Goal: Information Seeking & Learning: Learn about a topic

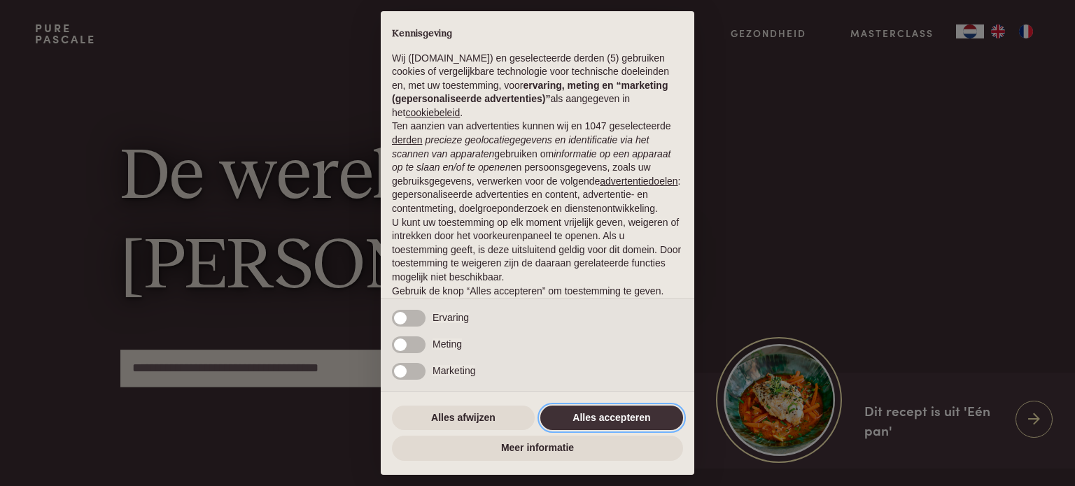
click at [626, 412] on button "Alles accepteren" at bounding box center [611, 418] width 143 height 25
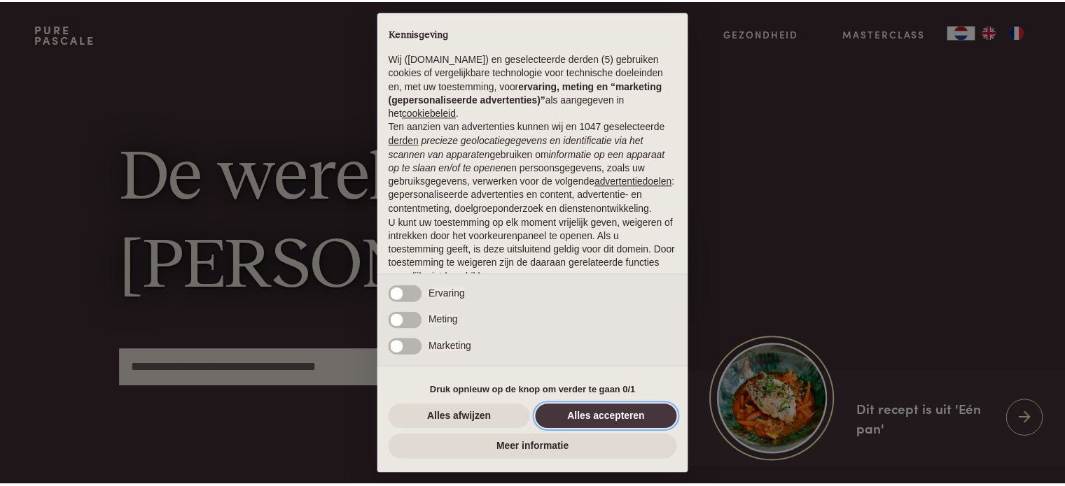
scroll to position [76, 0]
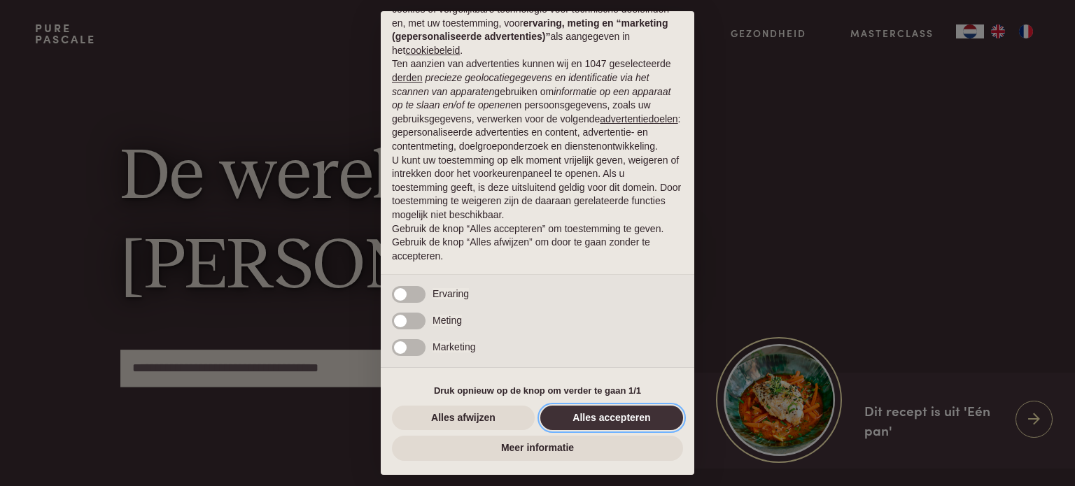
click at [576, 416] on button "Alles accepteren" at bounding box center [611, 418] width 143 height 25
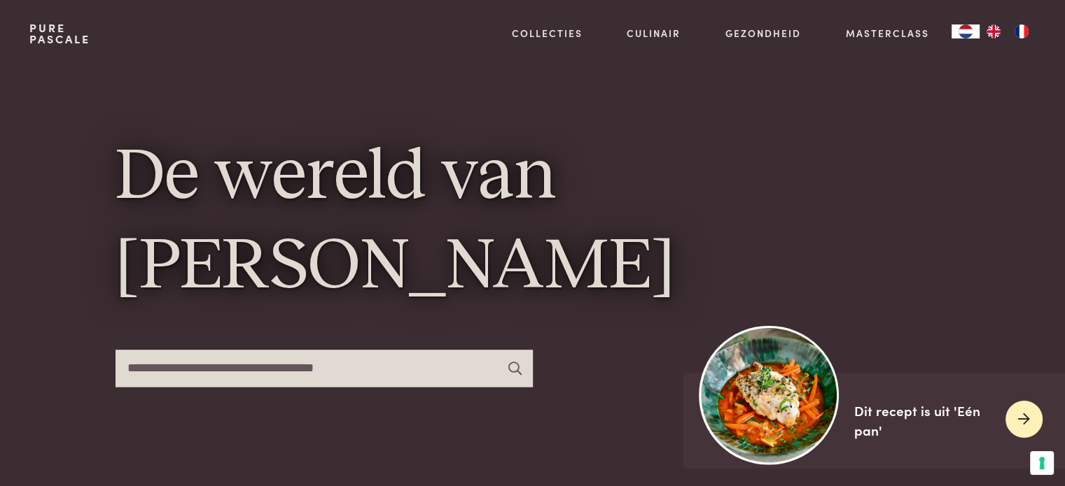
click at [783, 411] on img at bounding box center [768, 394] width 139 height 139
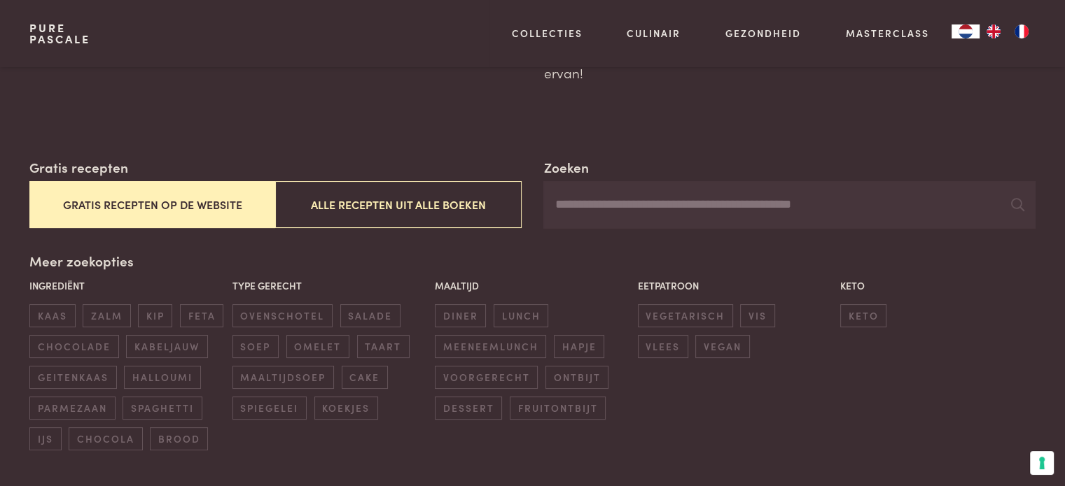
scroll to position [210, 0]
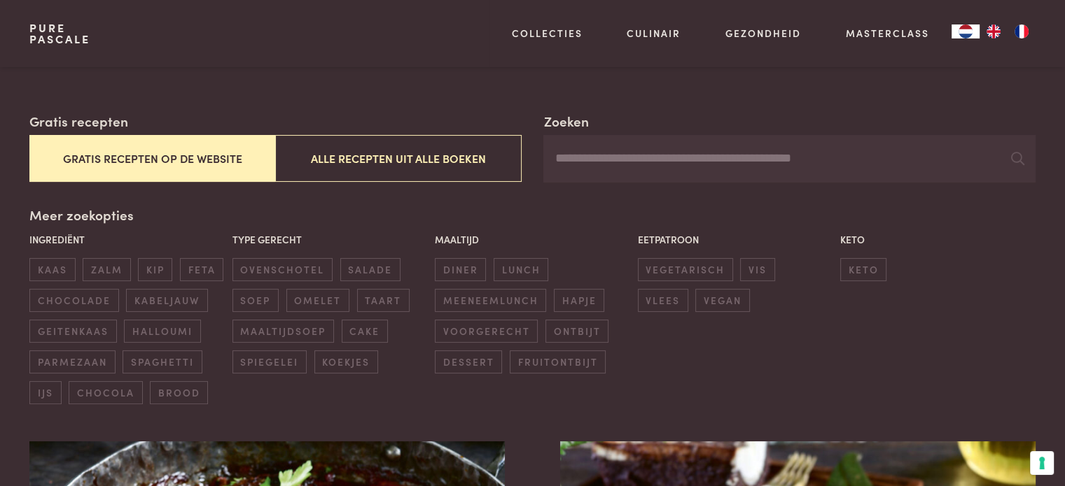
click at [104, 158] on button "Gratis recepten op de website" at bounding box center [152, 158] width 246 height 47
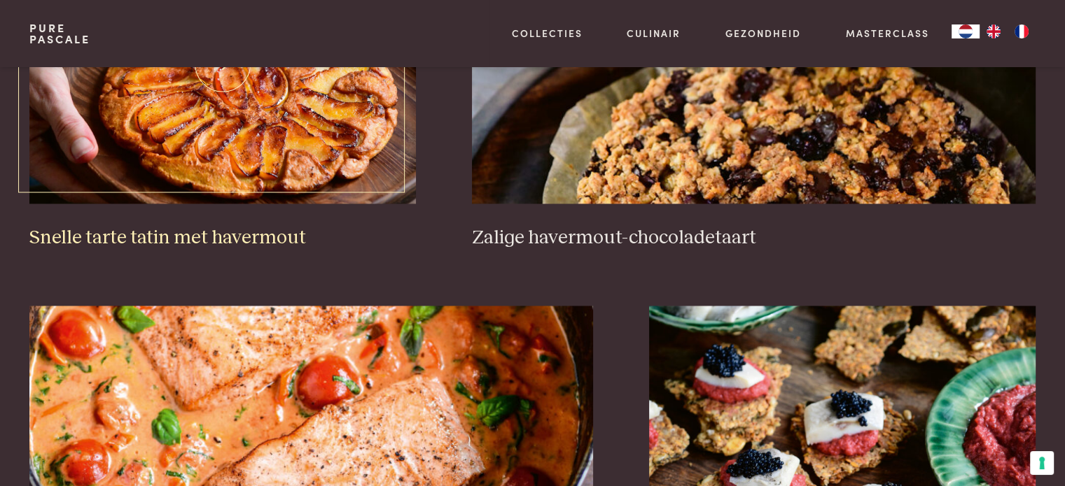
scroll to position [2561, 0]
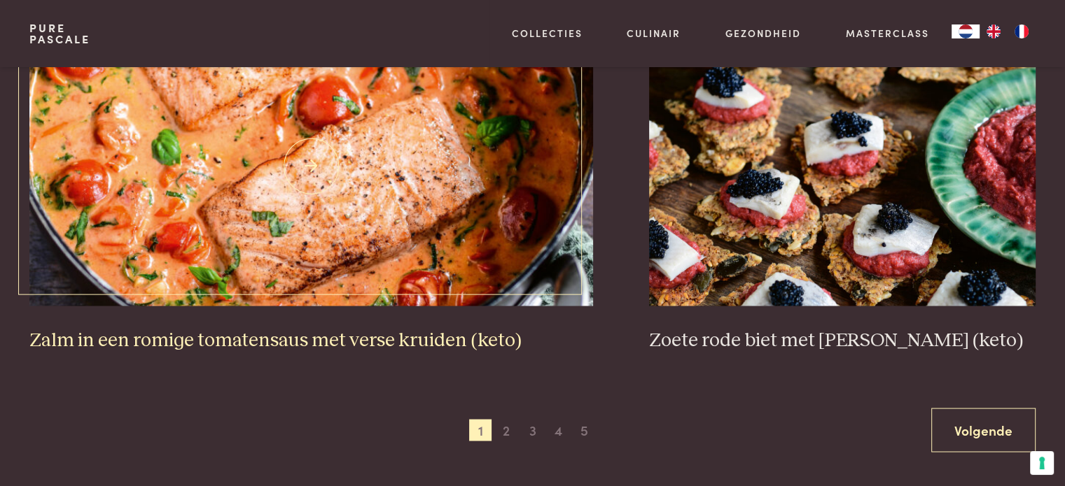
click at [302, 202] on img at bounding box center [310, 166] width 563 height 280
click at [510, 423] on span "2" at bounding box center [506, 430] width 22 height 22
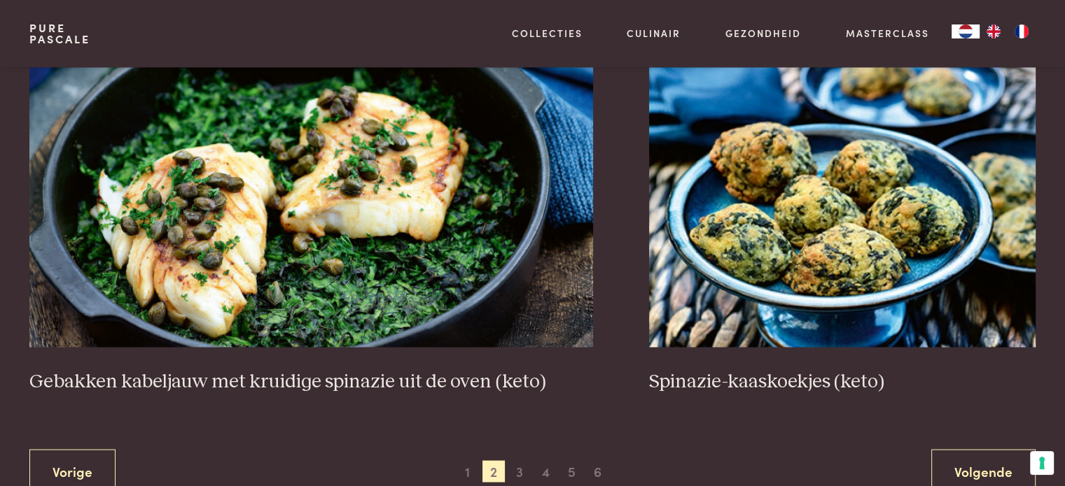
scroll to position [2561, 0]
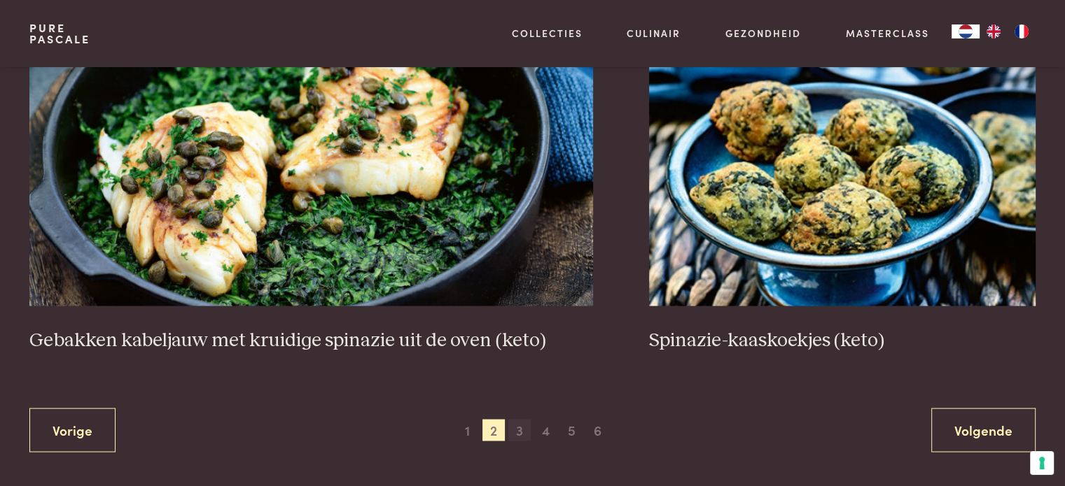
click at [523, 423] on span "3" at bounding box center [519, 430] width 22 height 22
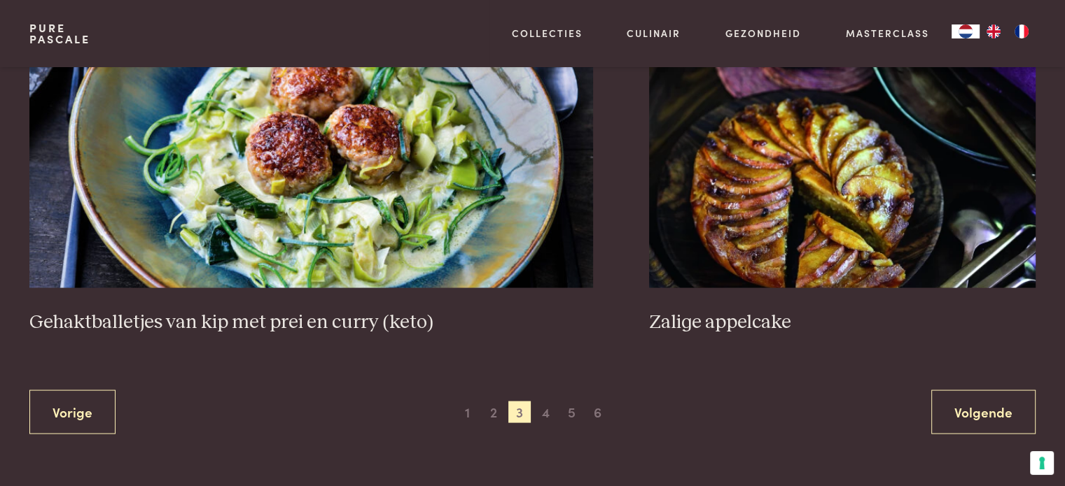
scroll to position [2631, 0]
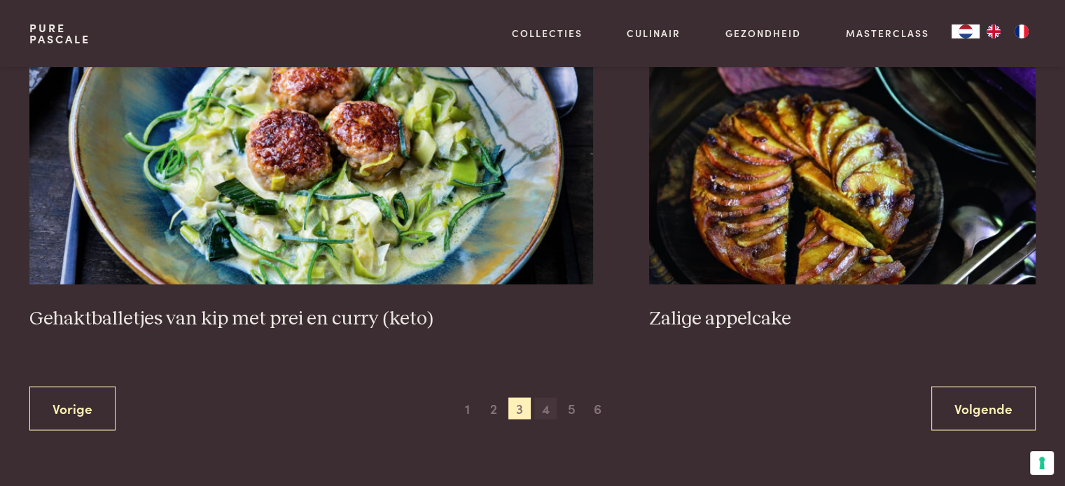
click at [542, 405] on span "4" at bounding box center [545, 409] width 22 height 22
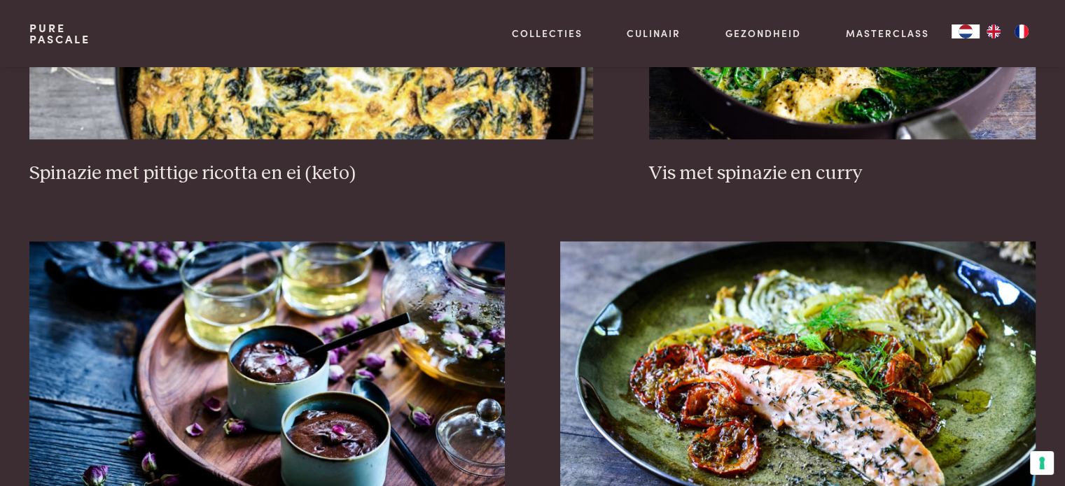
scroll to position [1931, 0]
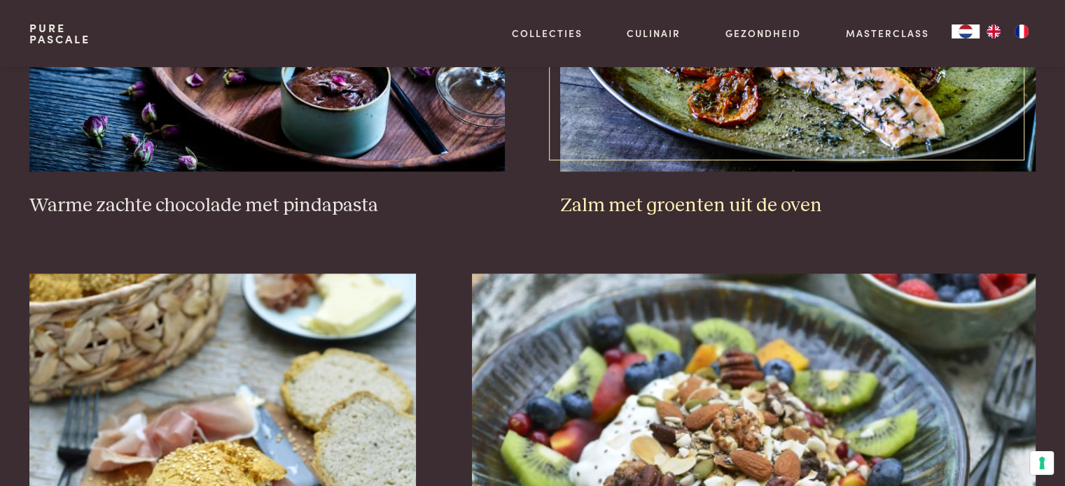
click at [890, 159] on img at bounding box center [797, 32] width 475 height 280
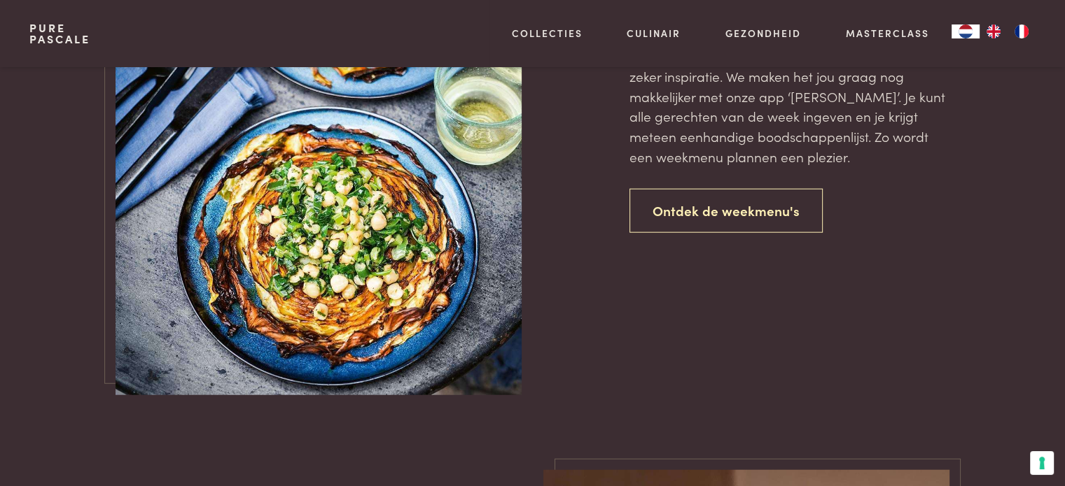
scroll to position [3331, 0]
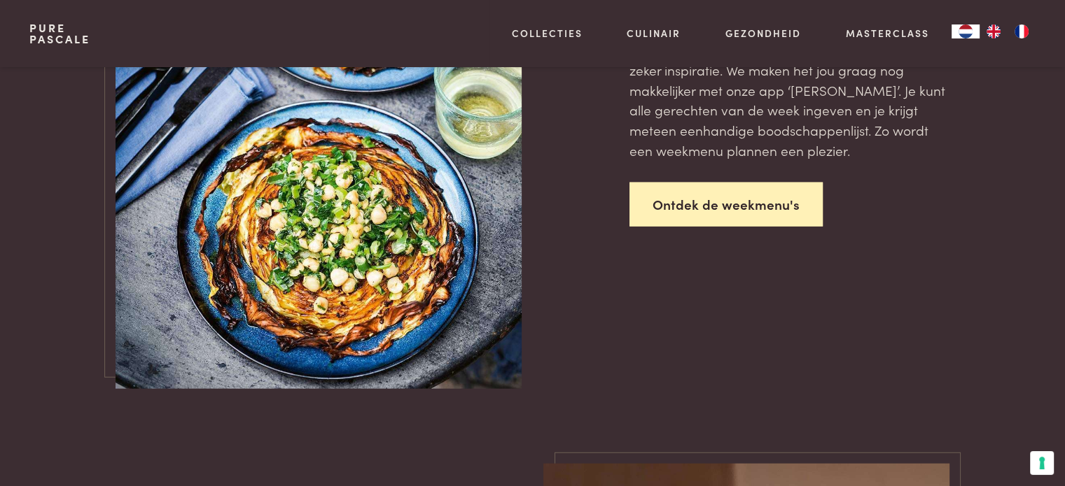
click at [784, 213] on link "Ontdek de weekmenu's" at bounding box center [725, 205] width 193 height 44
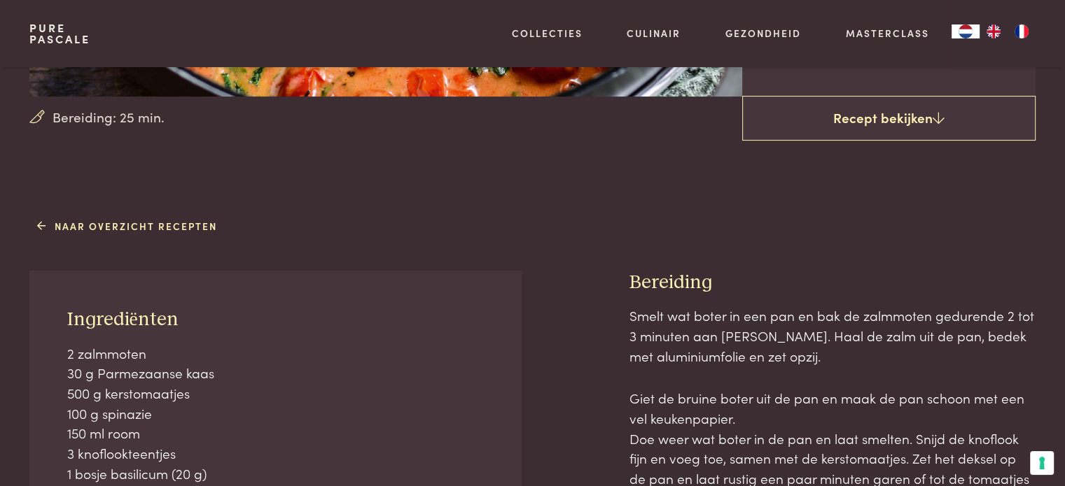
scroll to position [70, 0]
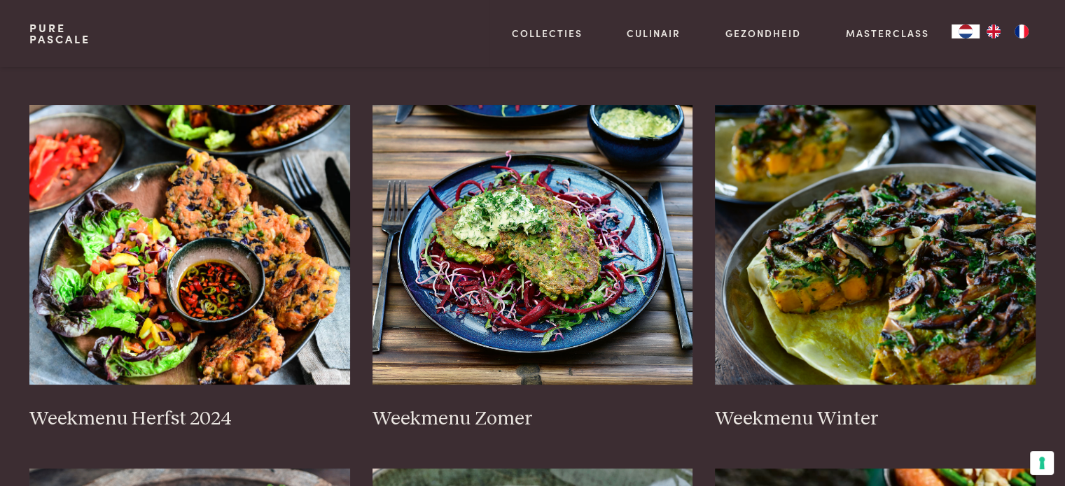
scroll to position [280, 0]
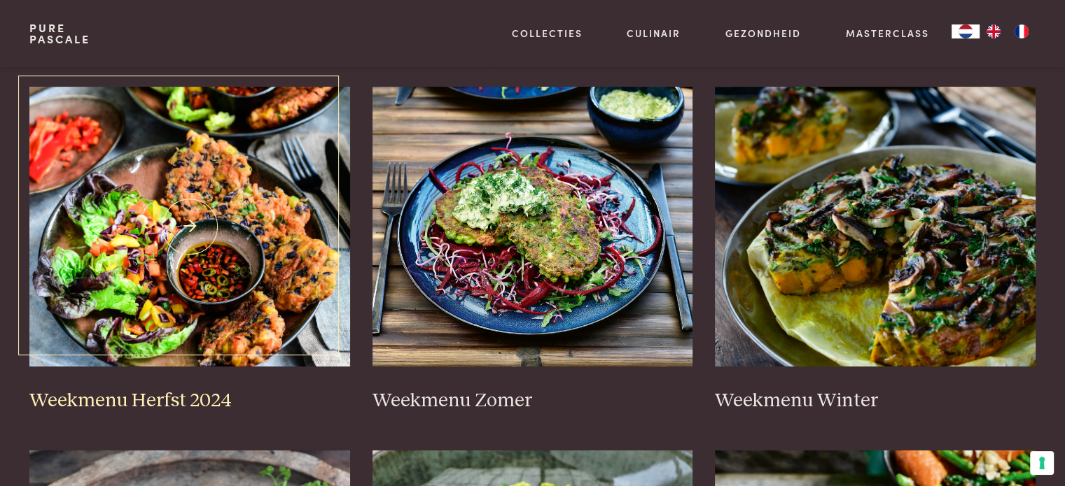
click at [199, 259] on img at bounding box center [189, 227] width 321 height 280
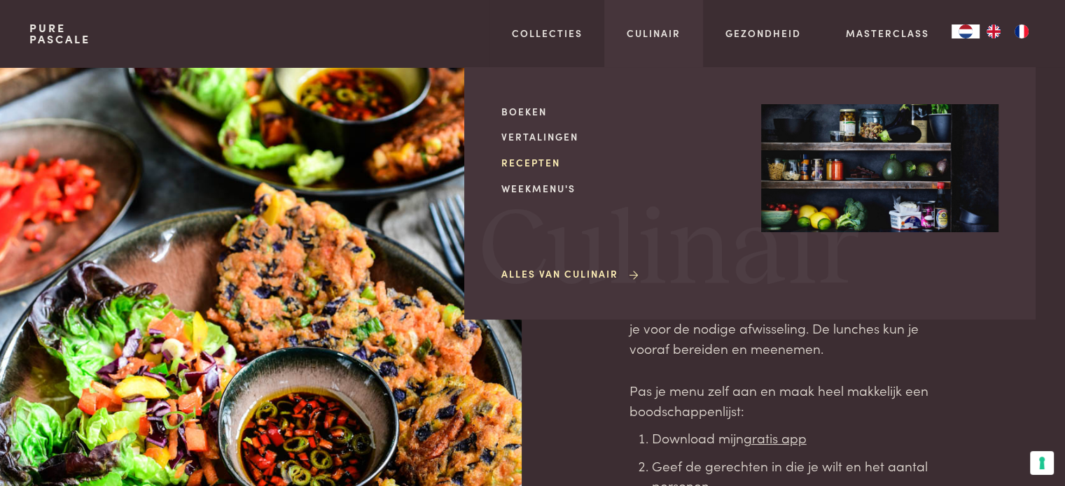
click at [512, 157] on link "Recepten" at bounding box center [619, 162] width 237 height 15
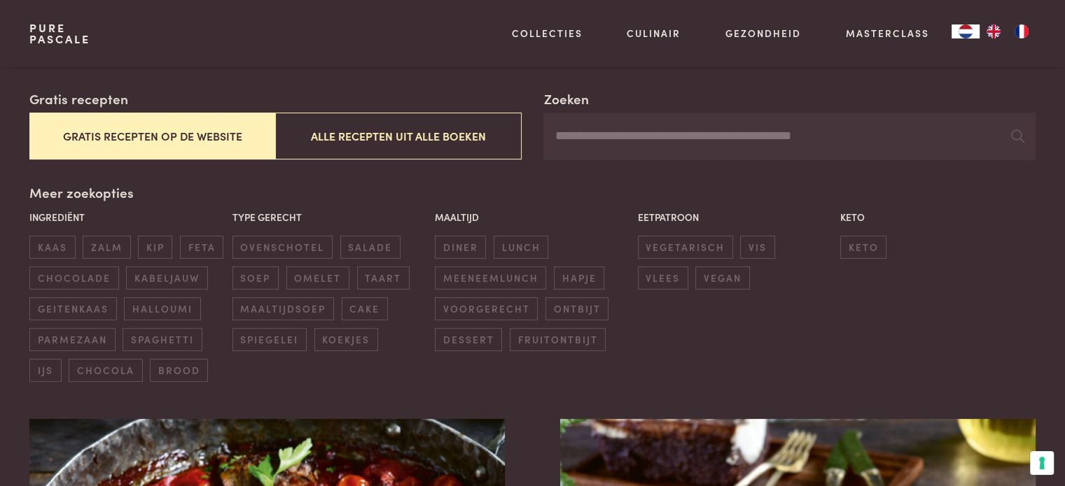
scroll to position [210, 0]
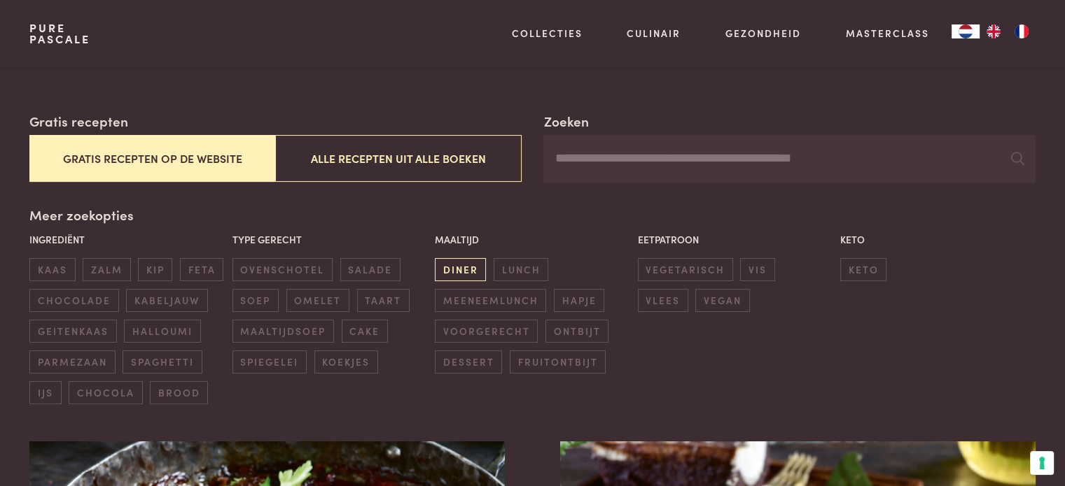
click at [459, 270] on span "diner" at bounding box center [460, 269] width 51 height 23
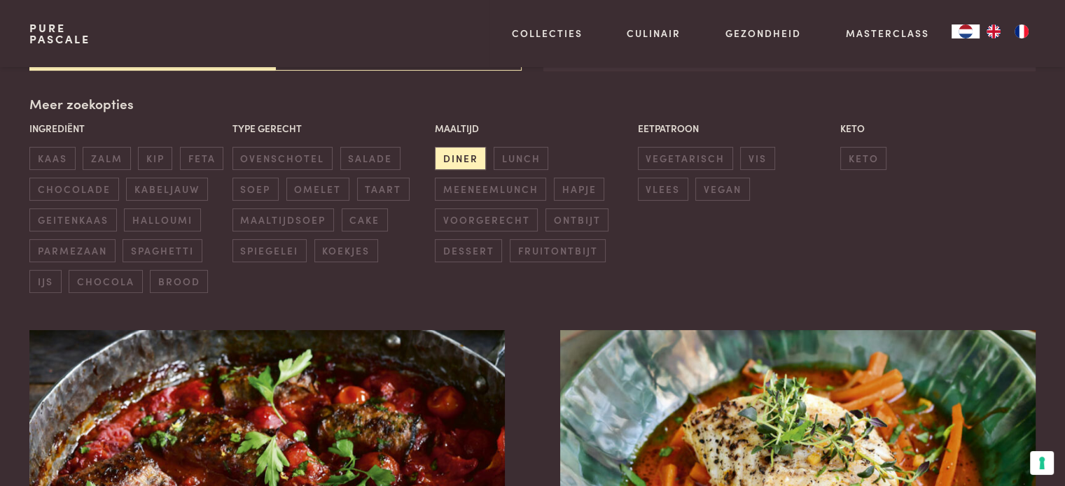
scroll to position [601, 0]
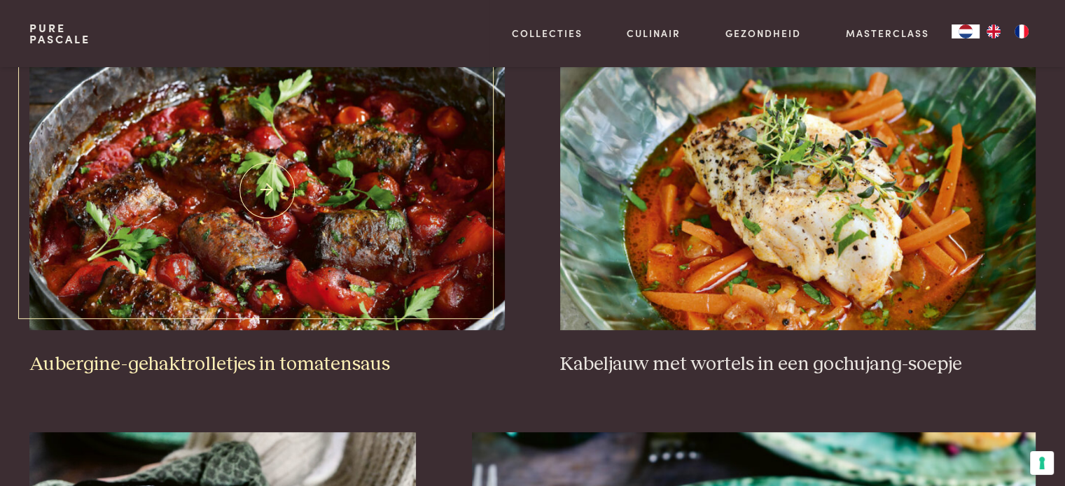
click at [268, 183] on img at bounding box center [266, 190] width 475 height 280
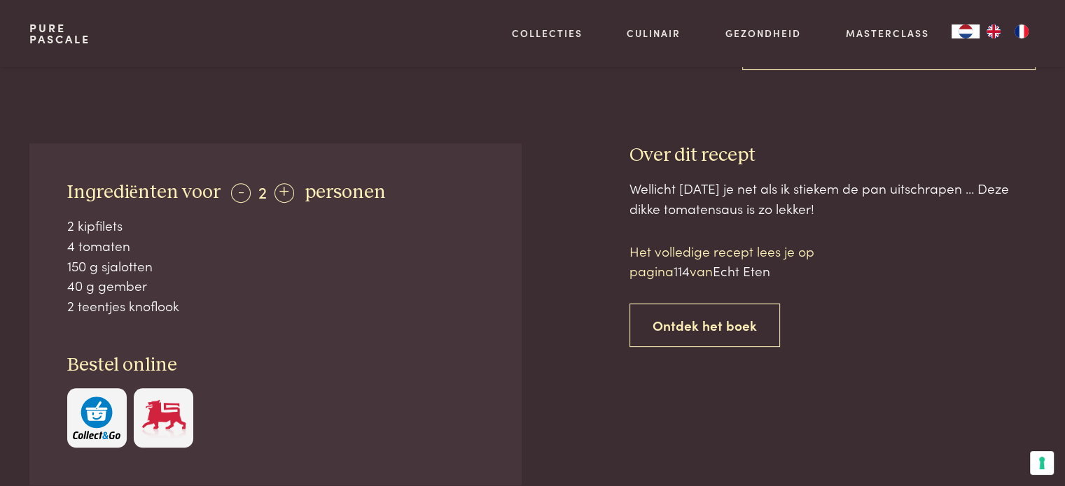
scroll to position [490, 0]
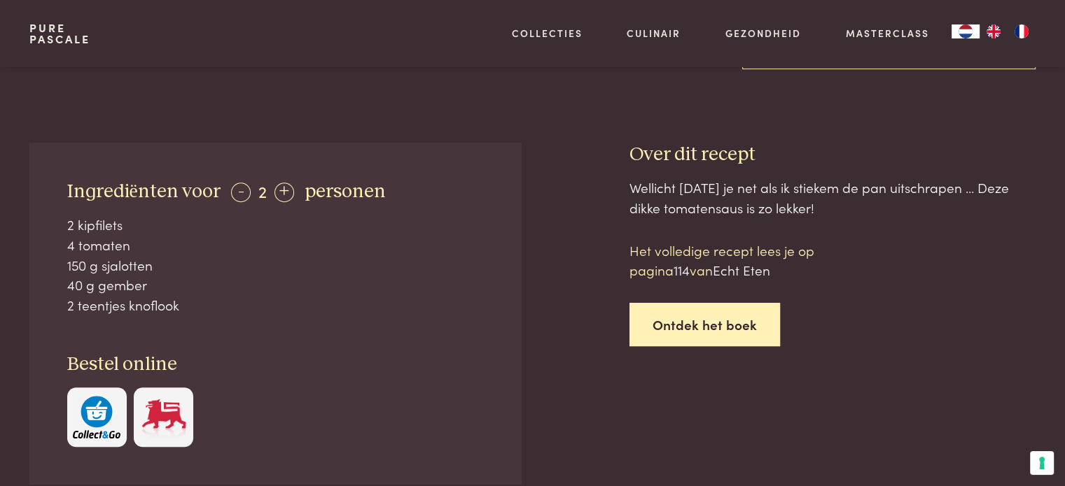
click at [662, 341] on link "Ontdek het boek" at bounding box center [704, 325] width 150 height 44
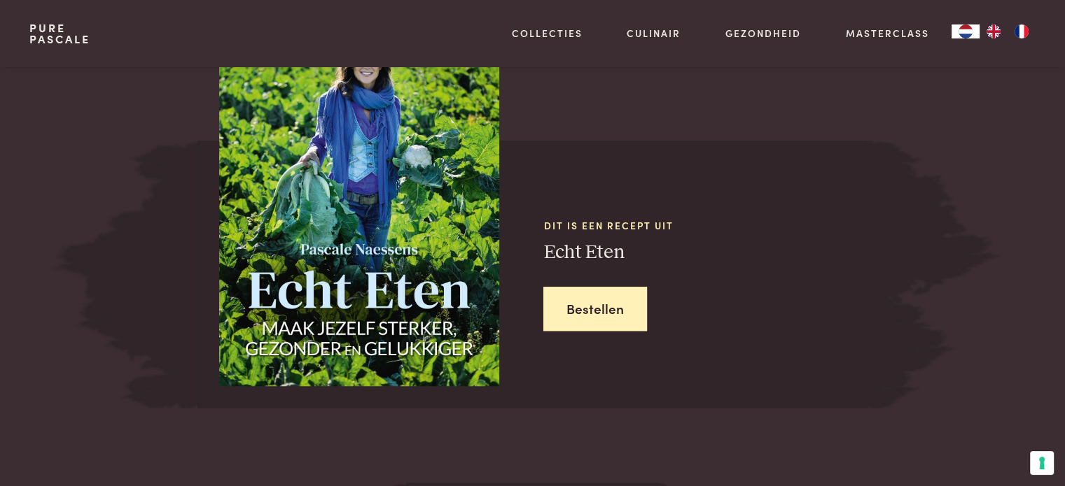
scroll to position [1218, 0]
